Goal: Task Accomplishment & Management: Use online tool/utility

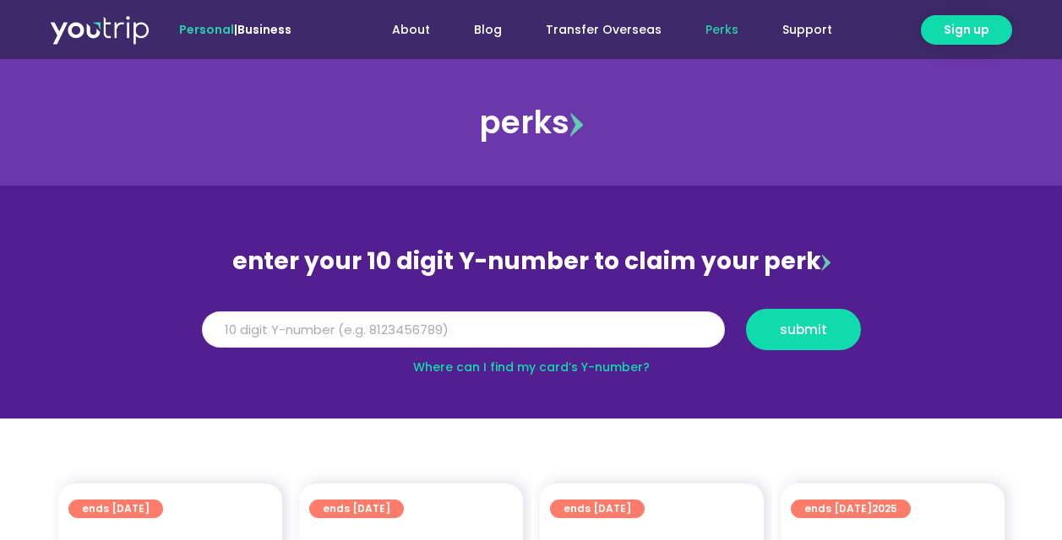
click at [563, 334] on input "Y Number" at bounding box center [463, 330] width 523 height 37
click at [560, 370] on link "Where can I find my card’s Y-number?" at bounding box center [531, 367] width 236 height 17
click at [415, 331] on input "Y Number" at bounding box center [463, 330] width 523 height 37
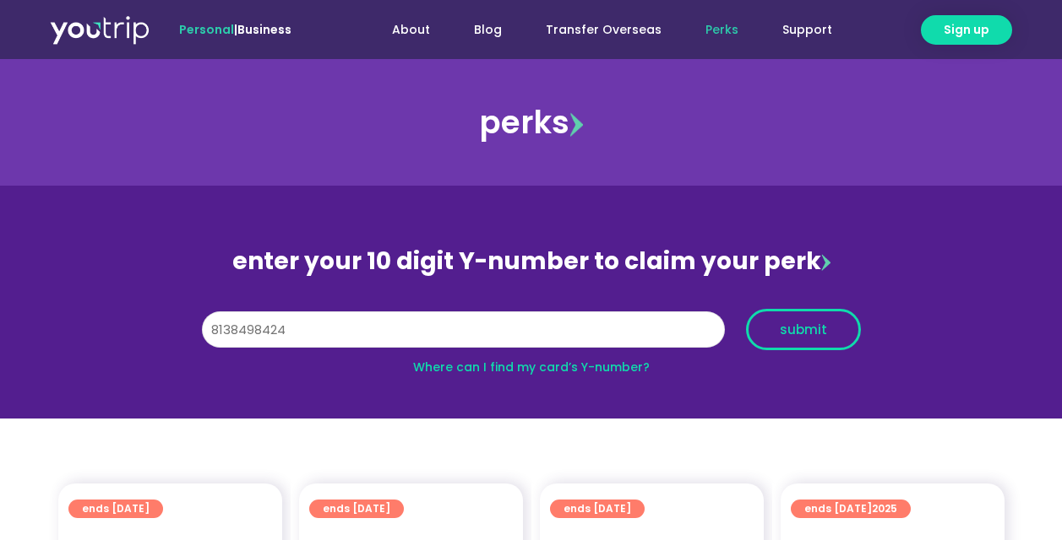
type input "8138498424"
click at [810, 329] on span "submit" at bounding box center [802, 329] width 47 height 13
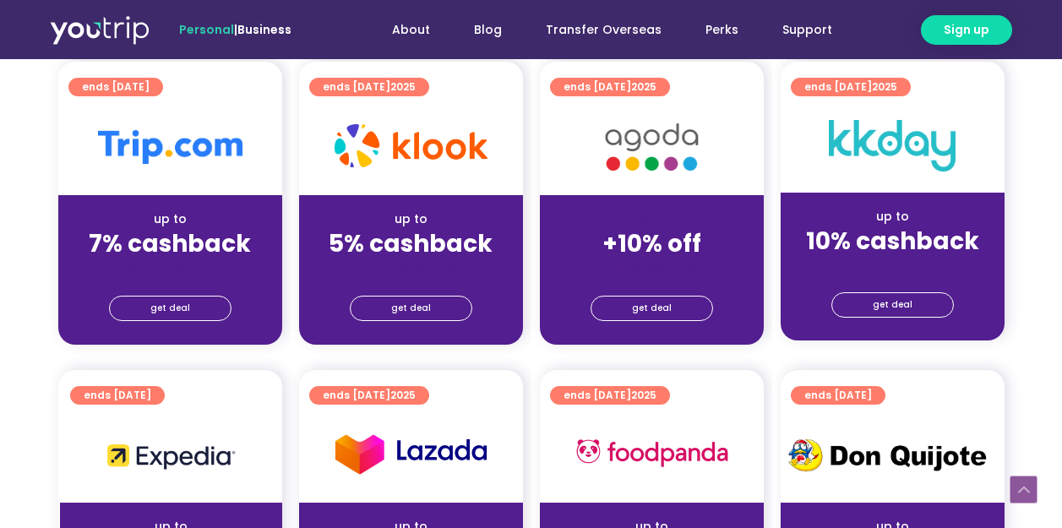
scroll to position [507, 0]
